Goal: Navigation & Orientation: Find specific page/section

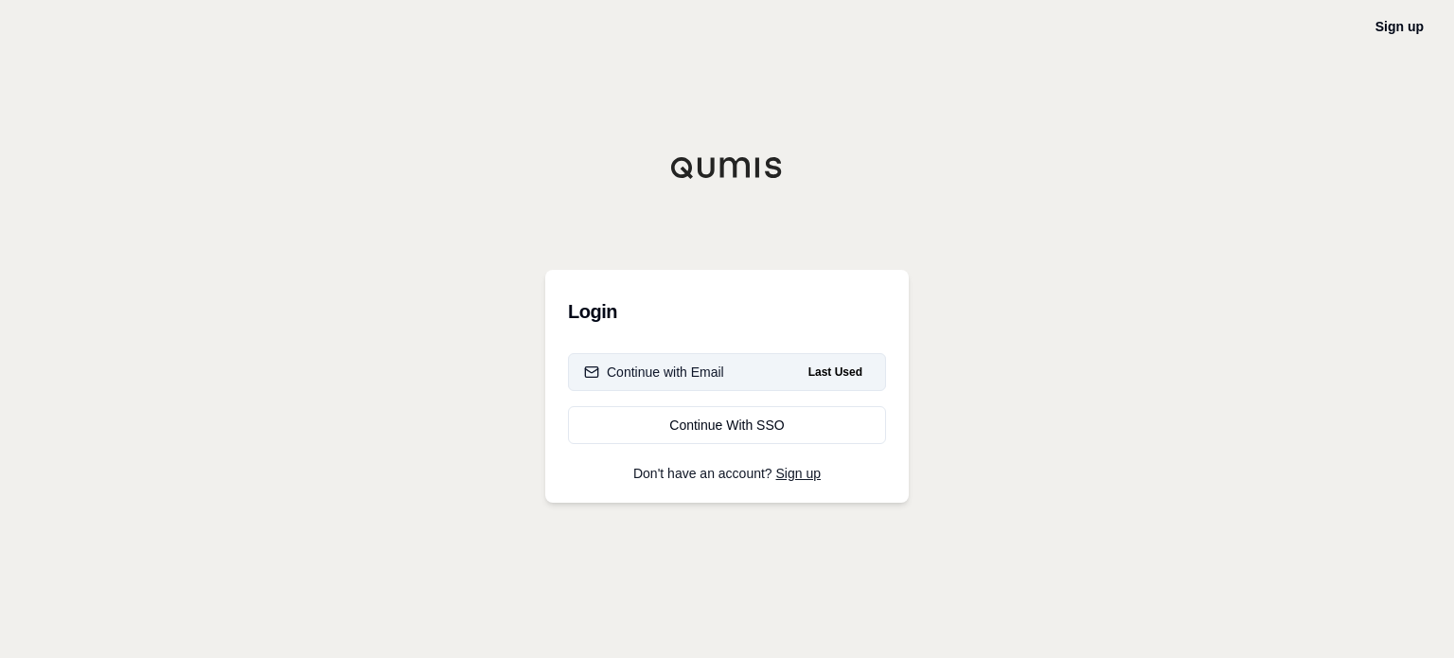
click at [678, 371] on div "Continue with Email" at bounding box center [654, 371] width 140 height 19
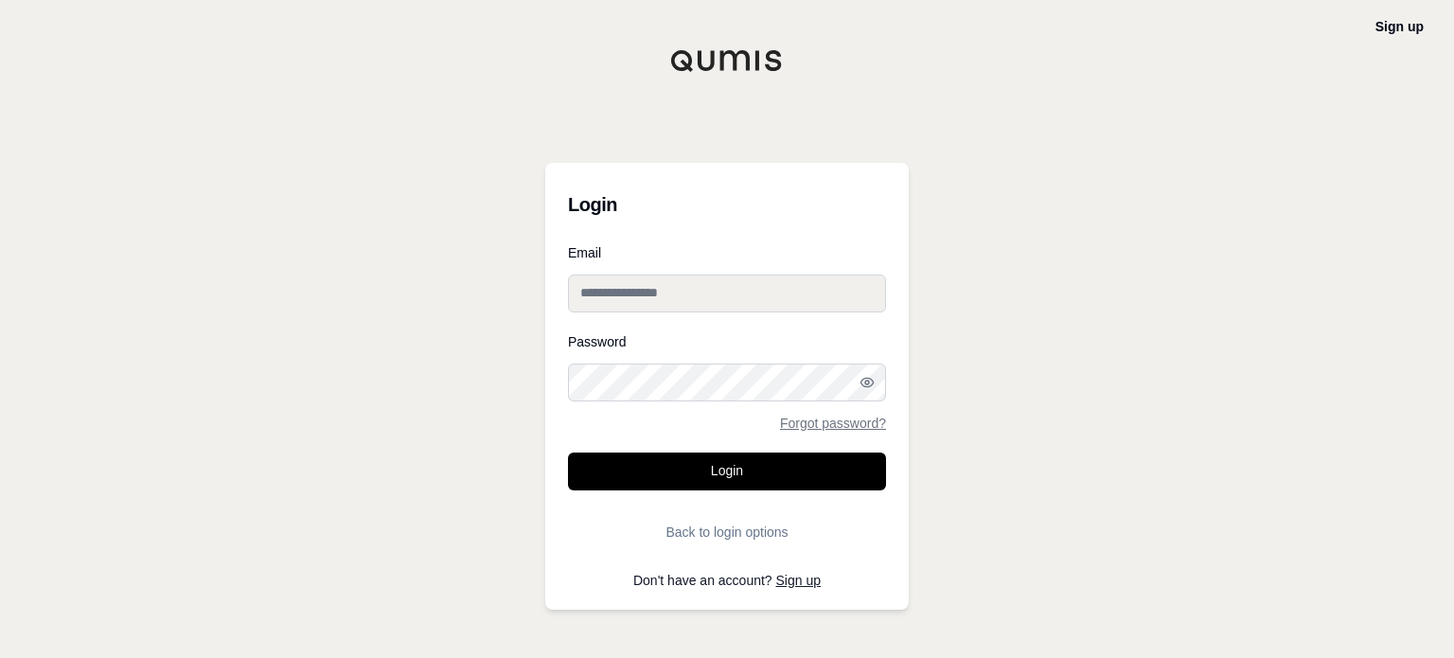
click at [702, 297] on input "Email" at bounding box center [727, 293] width 318 height 38
type input "**********"
click at [568, 452] on button "Login" at bounding box center [727, 471] width 318 height 38
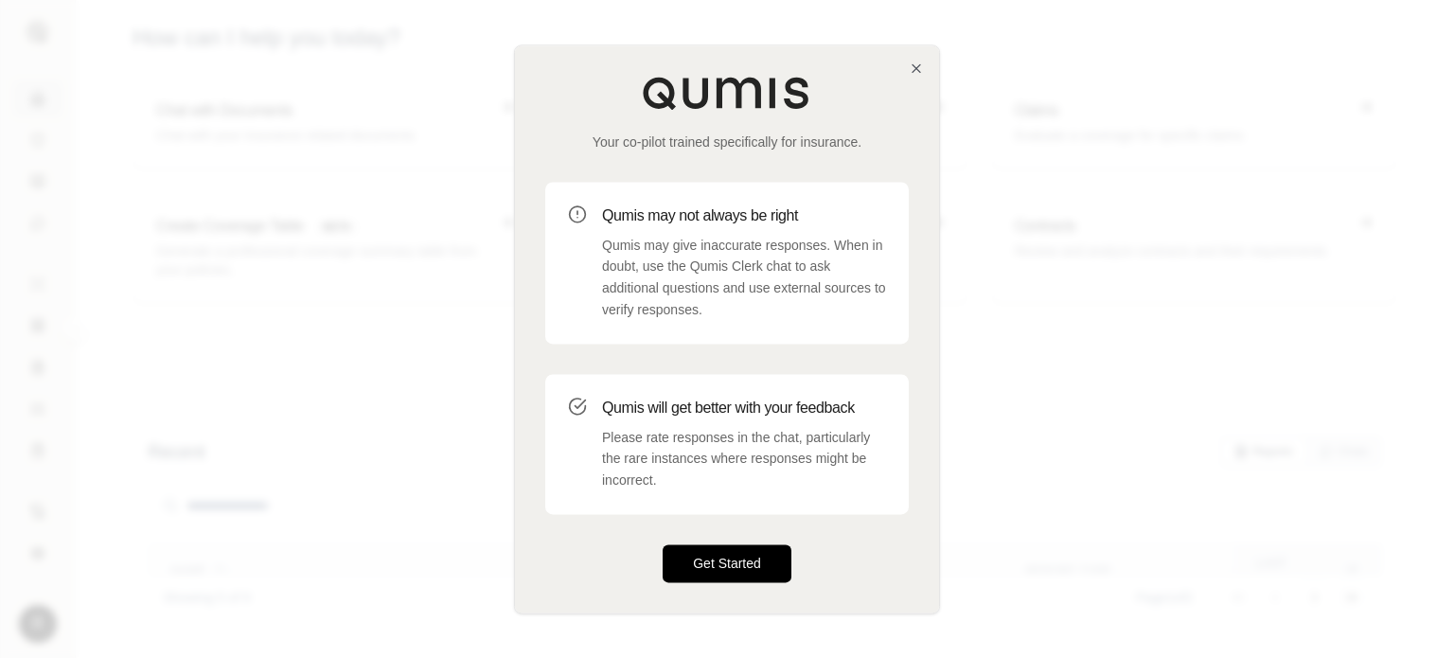
click at [731, 567] on button "Get Started" at bounding box center [726, 563] width 129 height 38
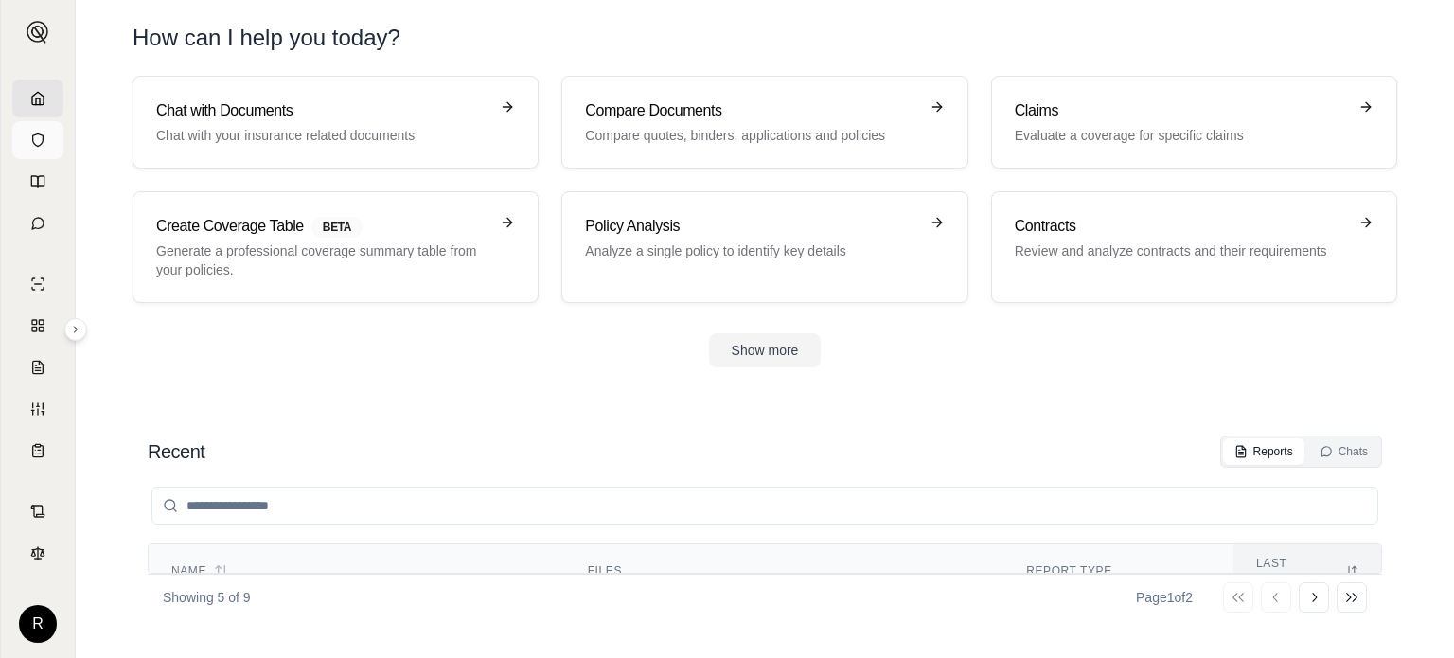
click at [42, 136] on icon at bounding box center [37, 139] width 15 height 15
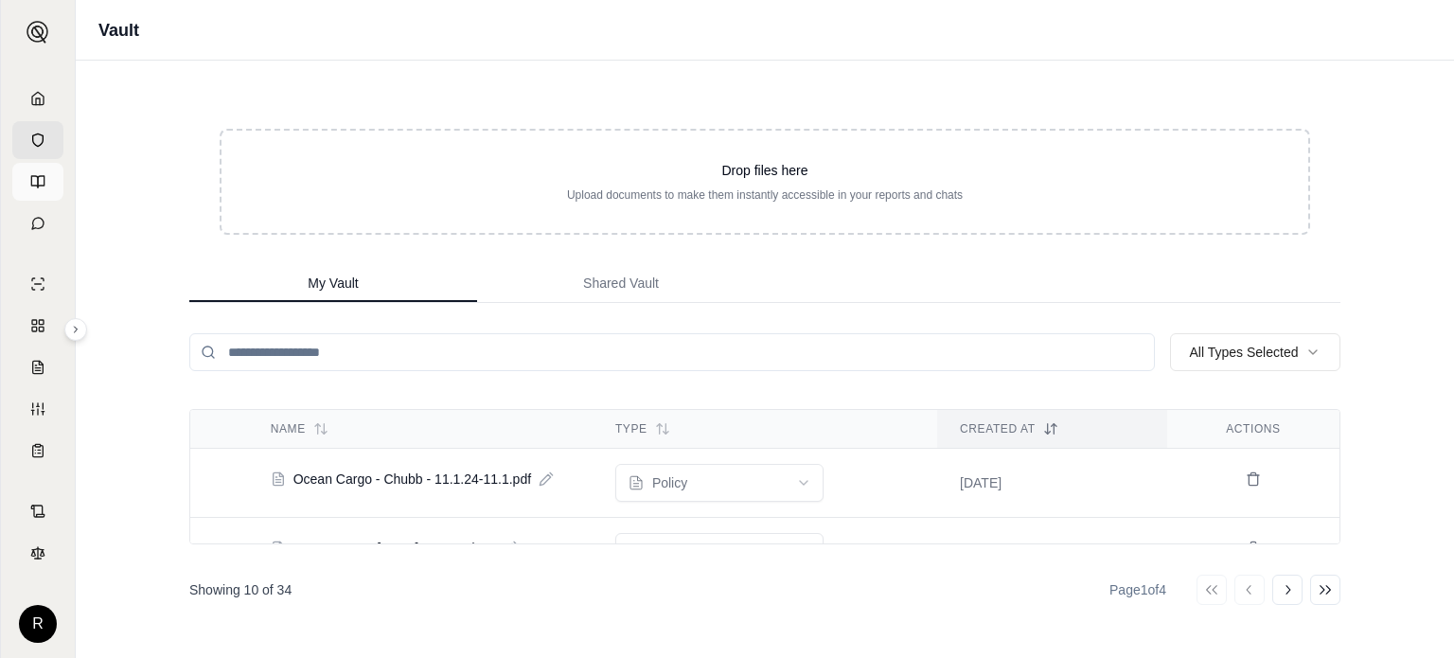
click at [41, 182] on icon at bounding box center [37, 181] width 15 height 15
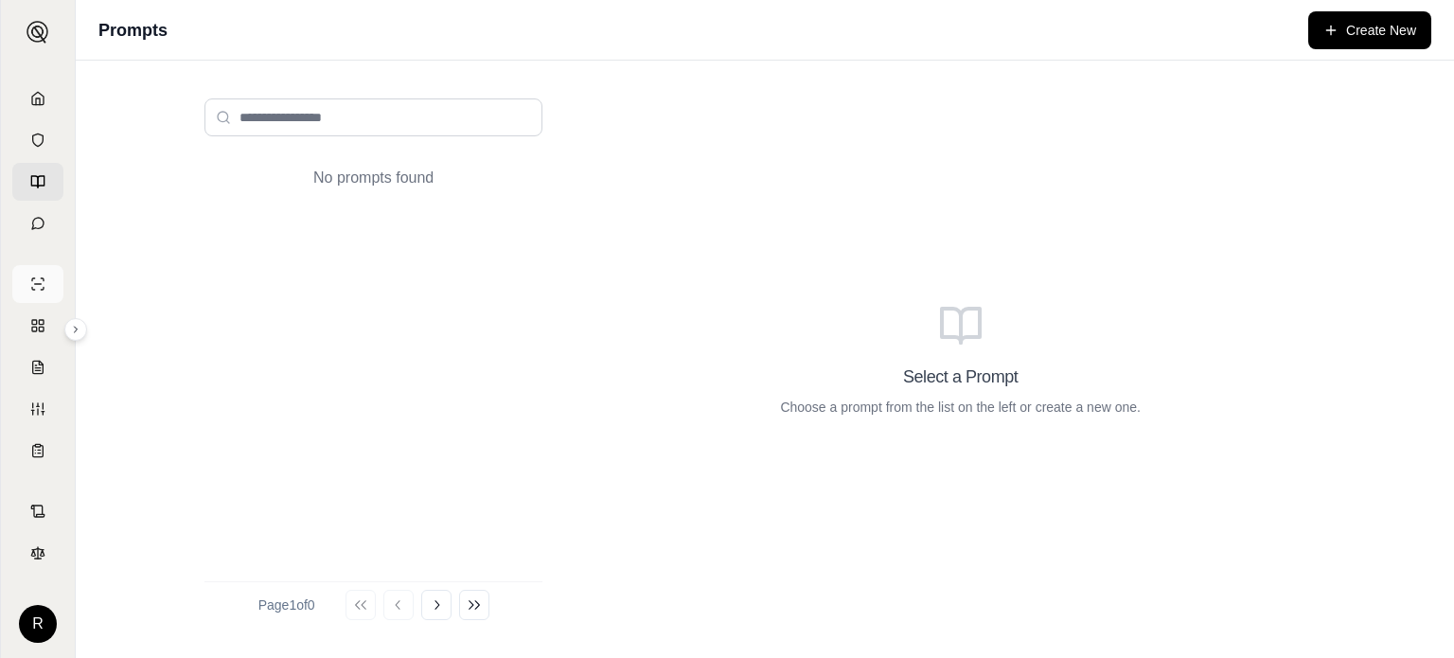
click at [47, 283] on link at bounding box center [37, 284] width 51 height 38
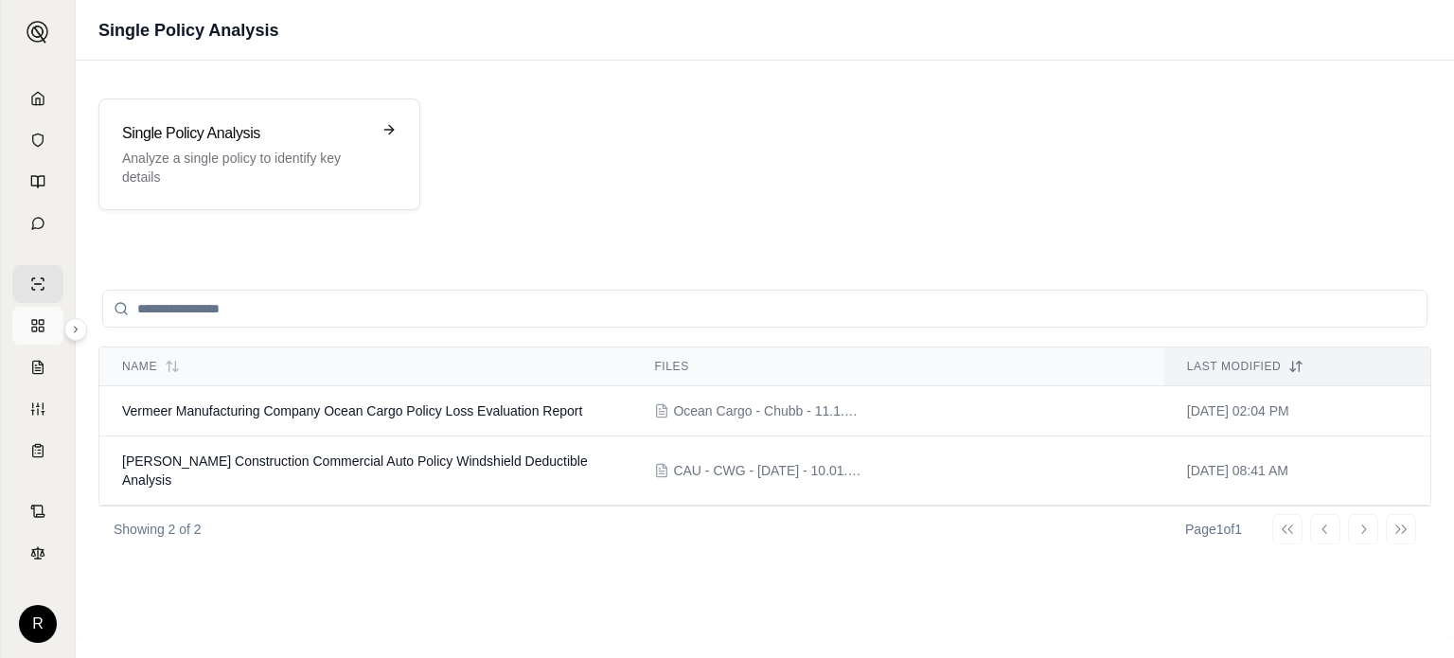
click at [41, 322] on icon at bounding box center [37, 325] width 15 height 15
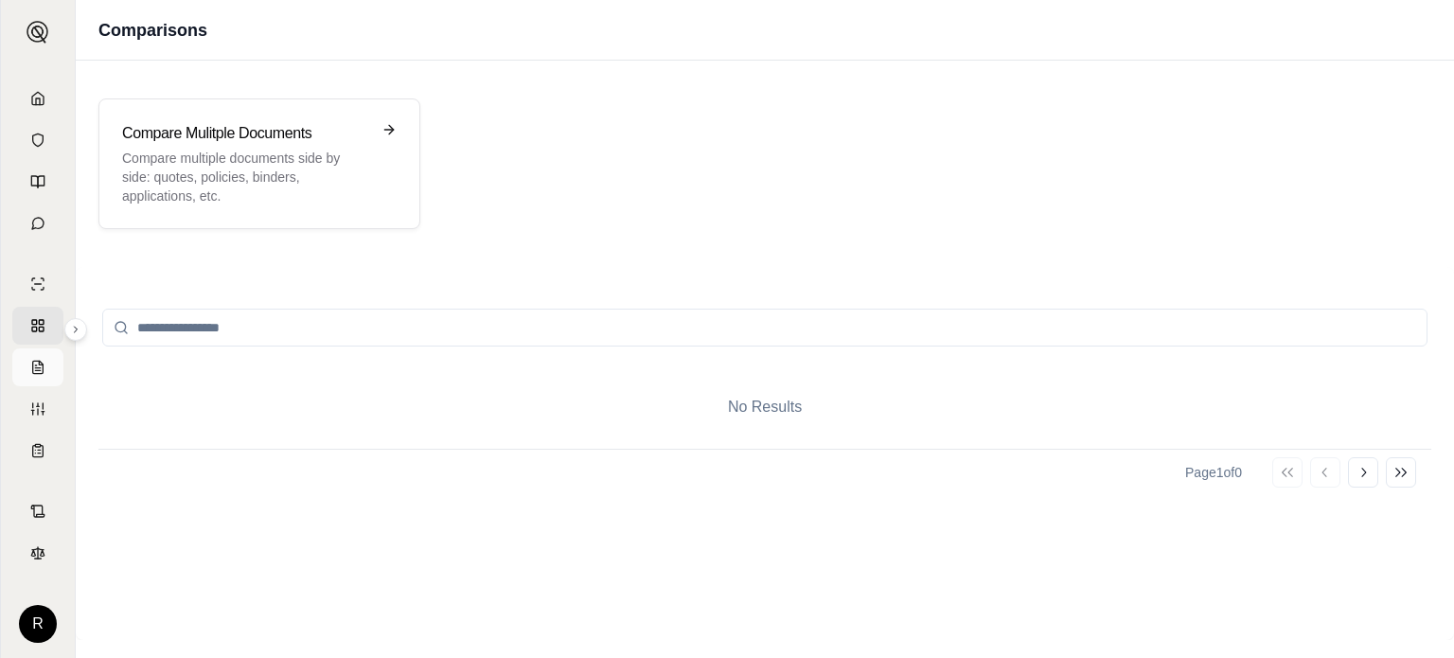
click at [38, 368] on line at bounding box center [37, 368] width 5 height 0
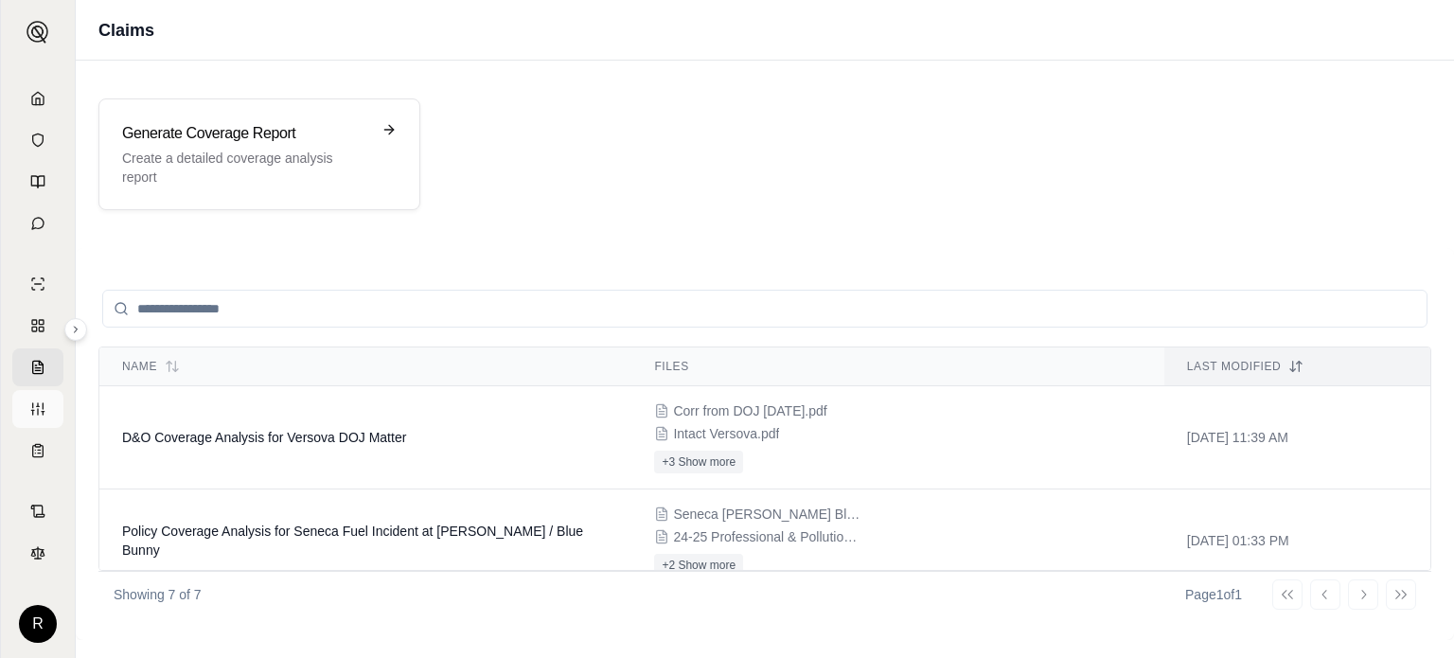
click at [28, 413] on link at bounding box center [37, 409] width 51 height 38
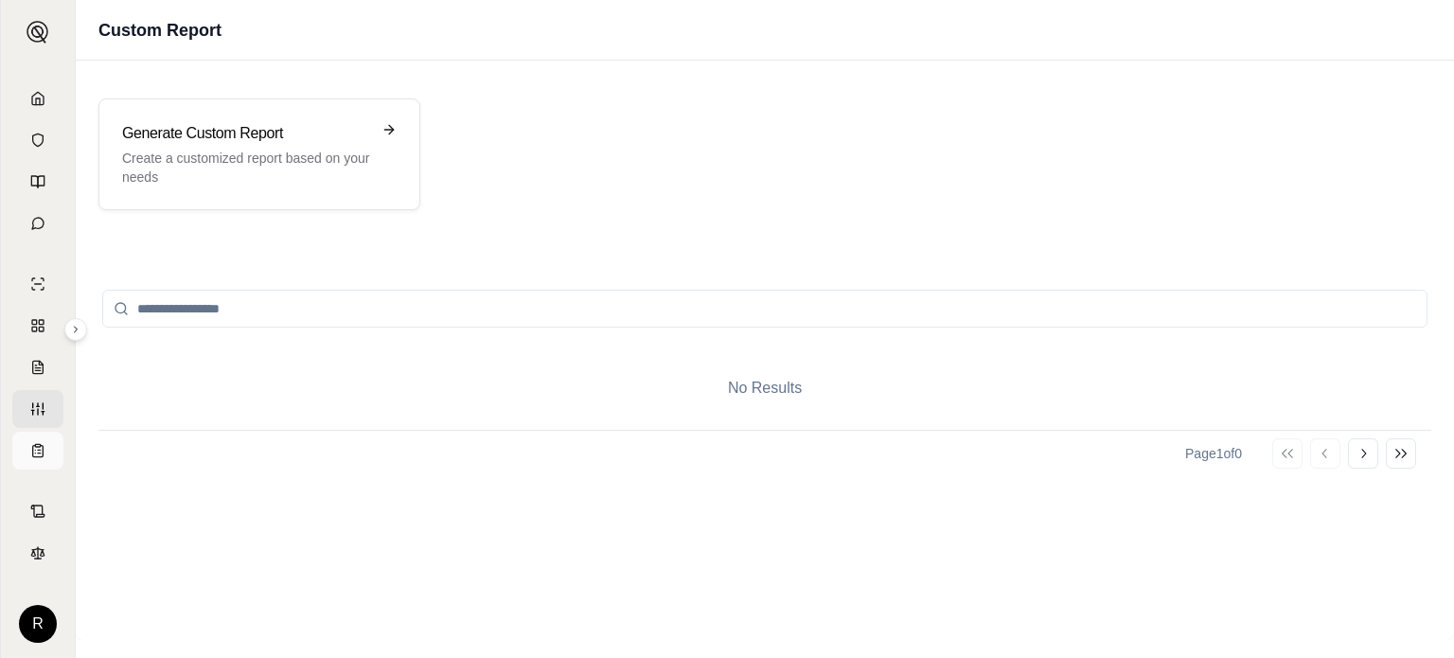
click at [44, 446] on icon at bounding box center [37, 450] width 15 height 15
click at [42, 511] on icon at bounding box center [37, 509] width 9 height 9
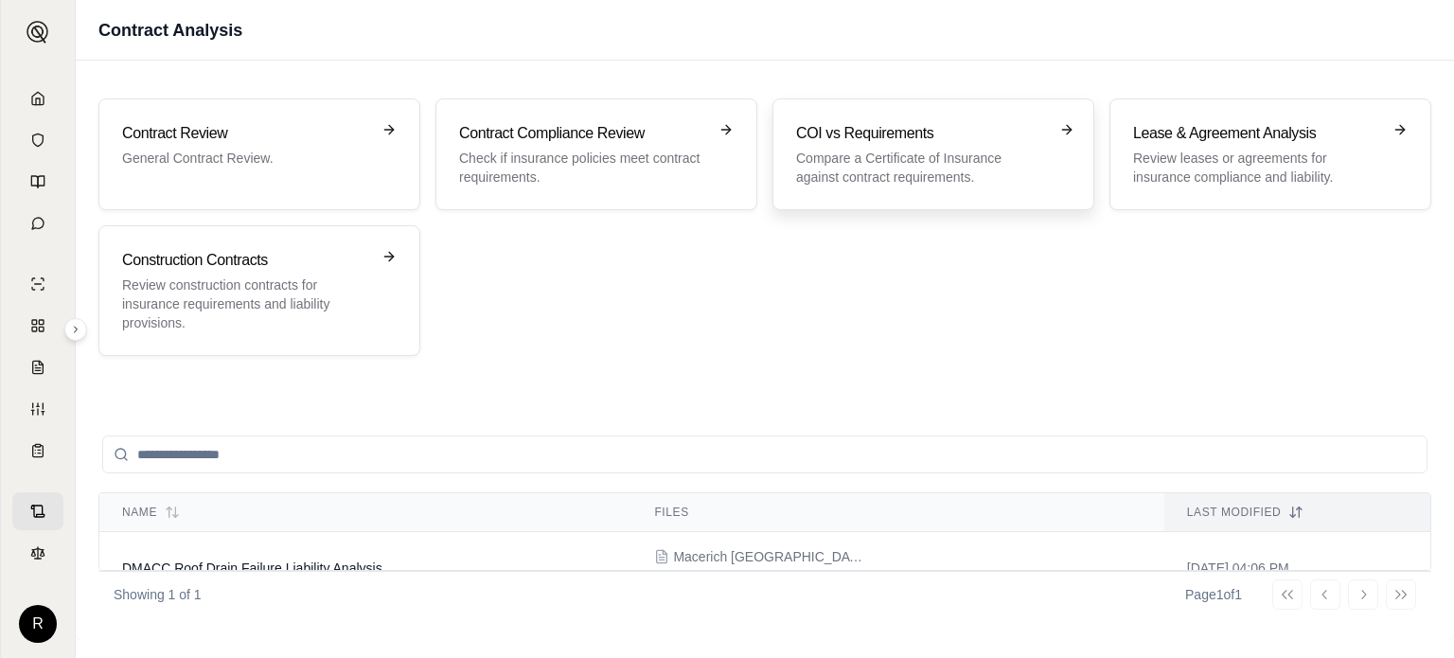
scroll to position [32, 0]
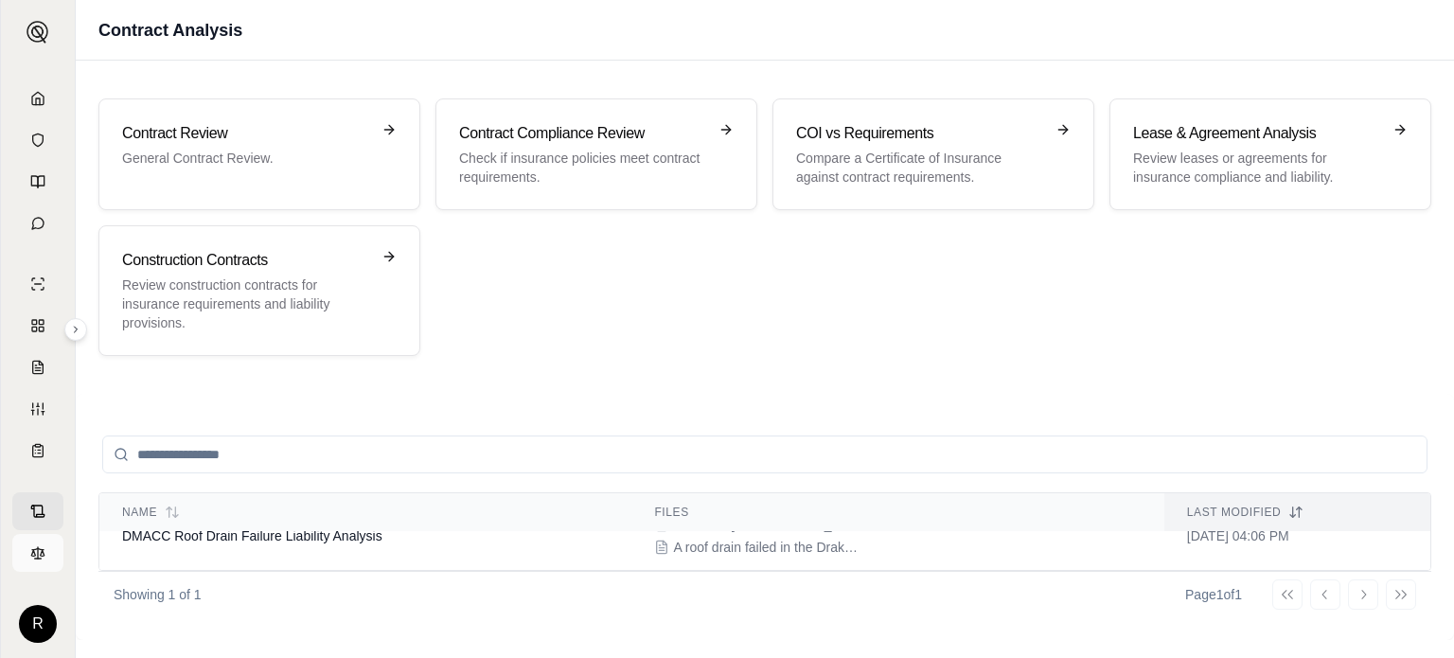
click at [38, 553] on icon at bounding box center [38, 552] width 0 height 11
click at [38, 625] on html "R Contract Analysis Contract Review General Contract Review. Contract Complianc…" at bounding box center [727, 329] width 1454 height 658
click at [88, 507] on link "Settings" at bounding box center [83, 513] width 156 height 30
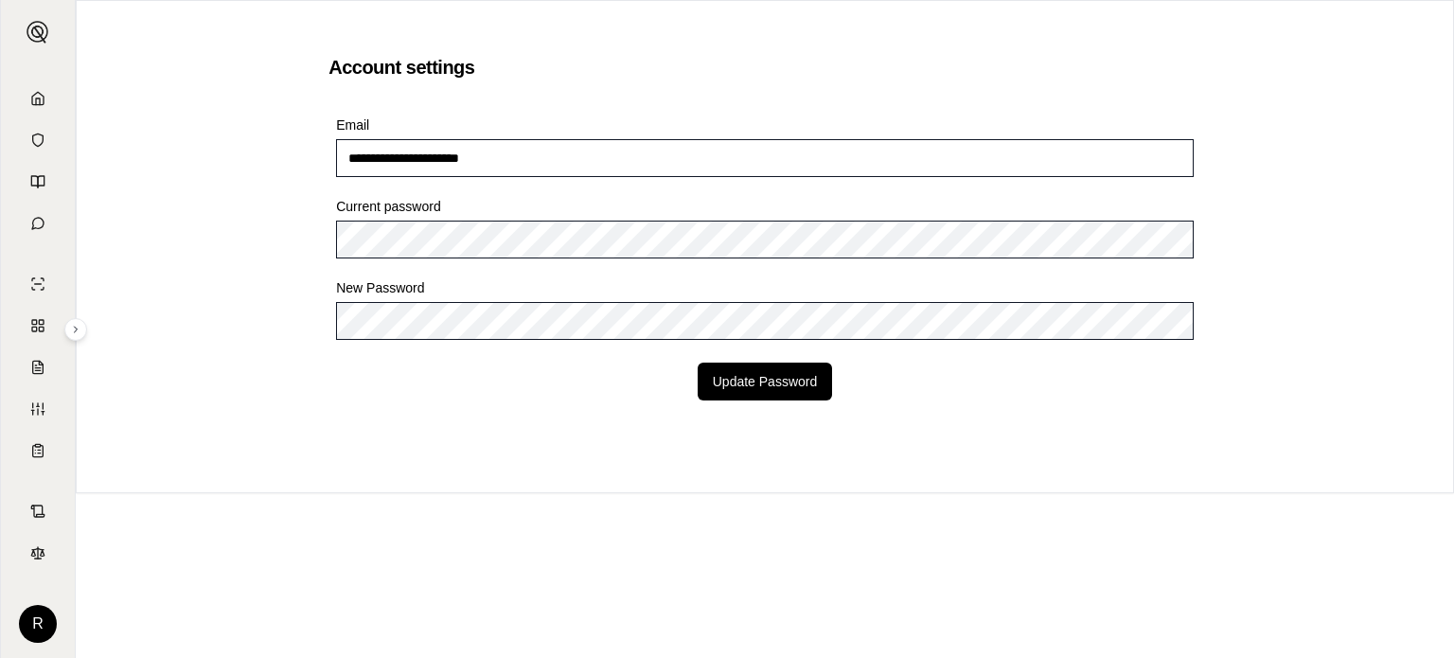
click at [49, 640] on div "R" at bounding box center [38, 624] width 38 height 38
click at [48, 626] on html "**********" at bounding box center [727, 329] width 1454 height 658
click at [208, 549] on html "**********" at bounding box center [727, 329] width 1454 height 658
click at [41, 182] on icon at bounding box center [37, 181] width 15 height 15
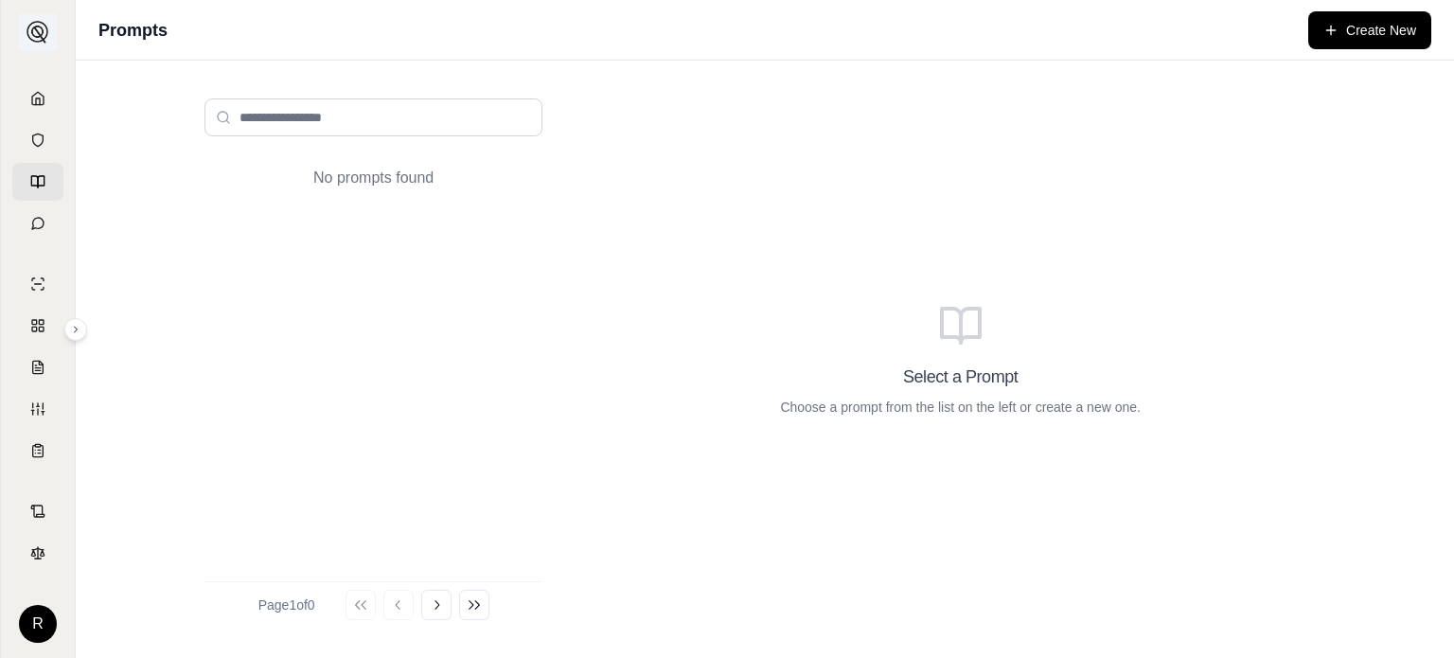
click at [29, 35] on img at bounding box center [37, 32] width 23 height 23
